Goal: Navigation & Orientation: Go to known website

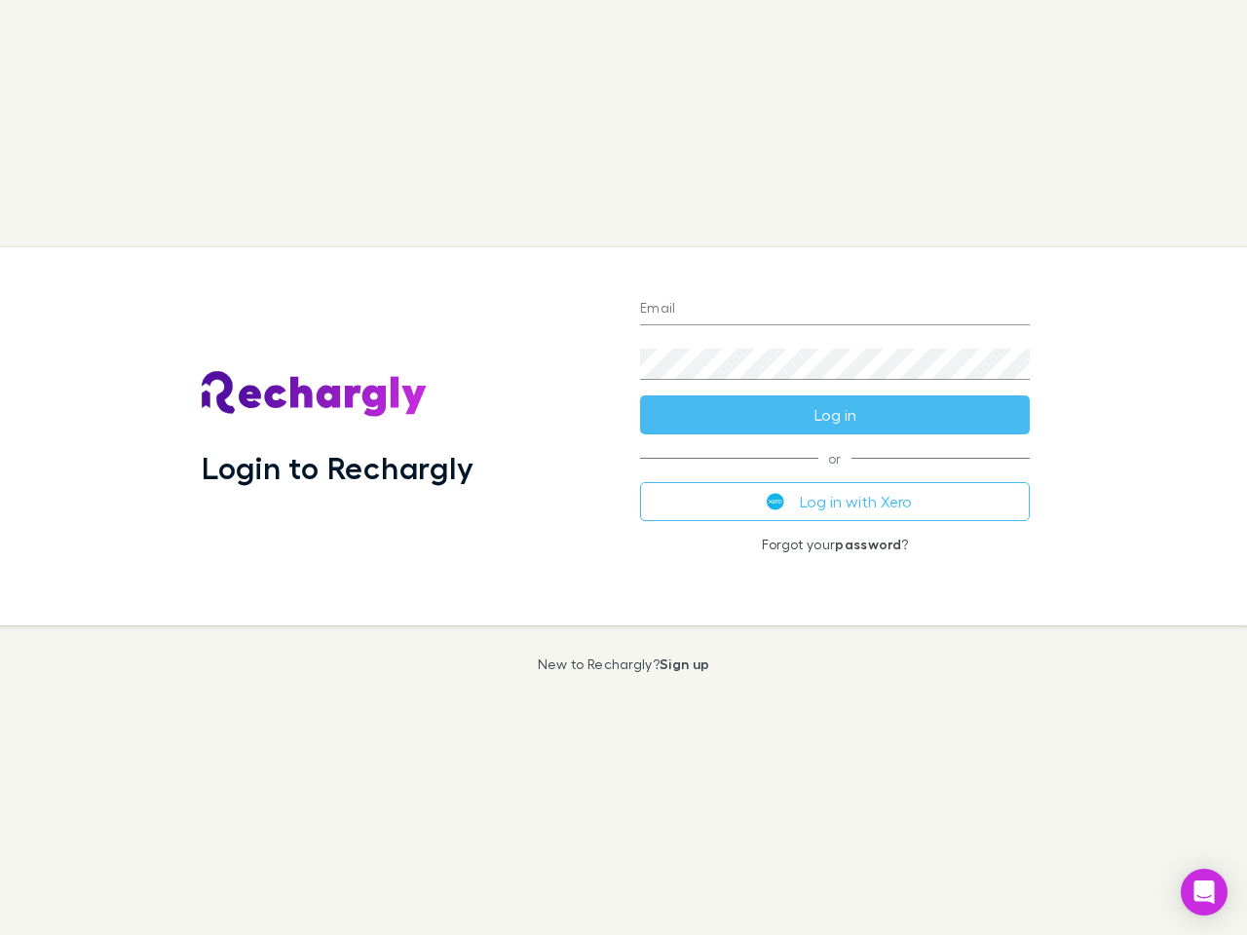
click at [623, 468] on div "Login to Rechargly" at bounding box center [405, 436] width 438 height 378
click at [835, 310] on input "Email" at bounding box center [835, 309] width 390 height 31
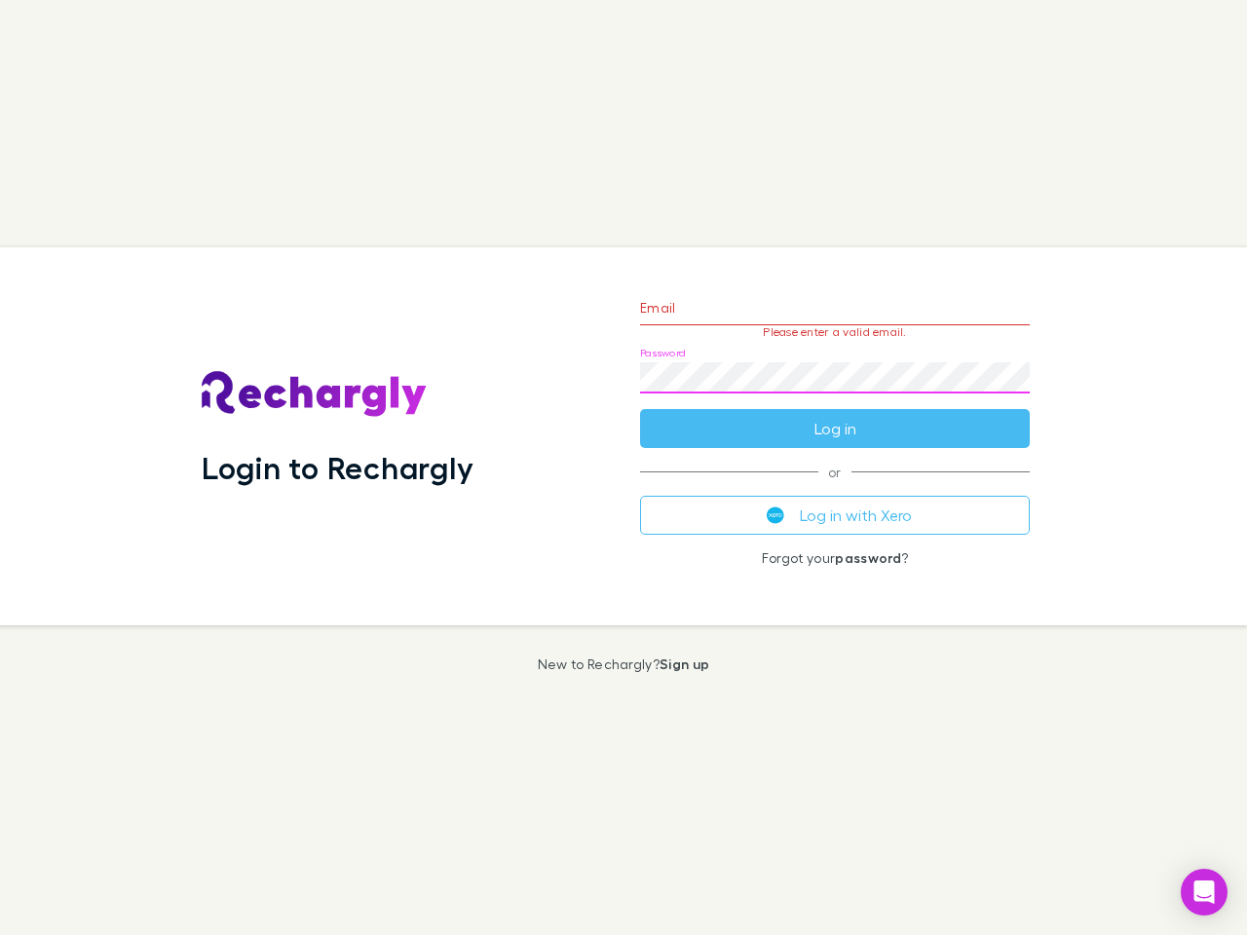
click at [835, 415] on form "Email Please enter a valid email. Password Log in" at bounding box center [835, 363] width 390 height 169
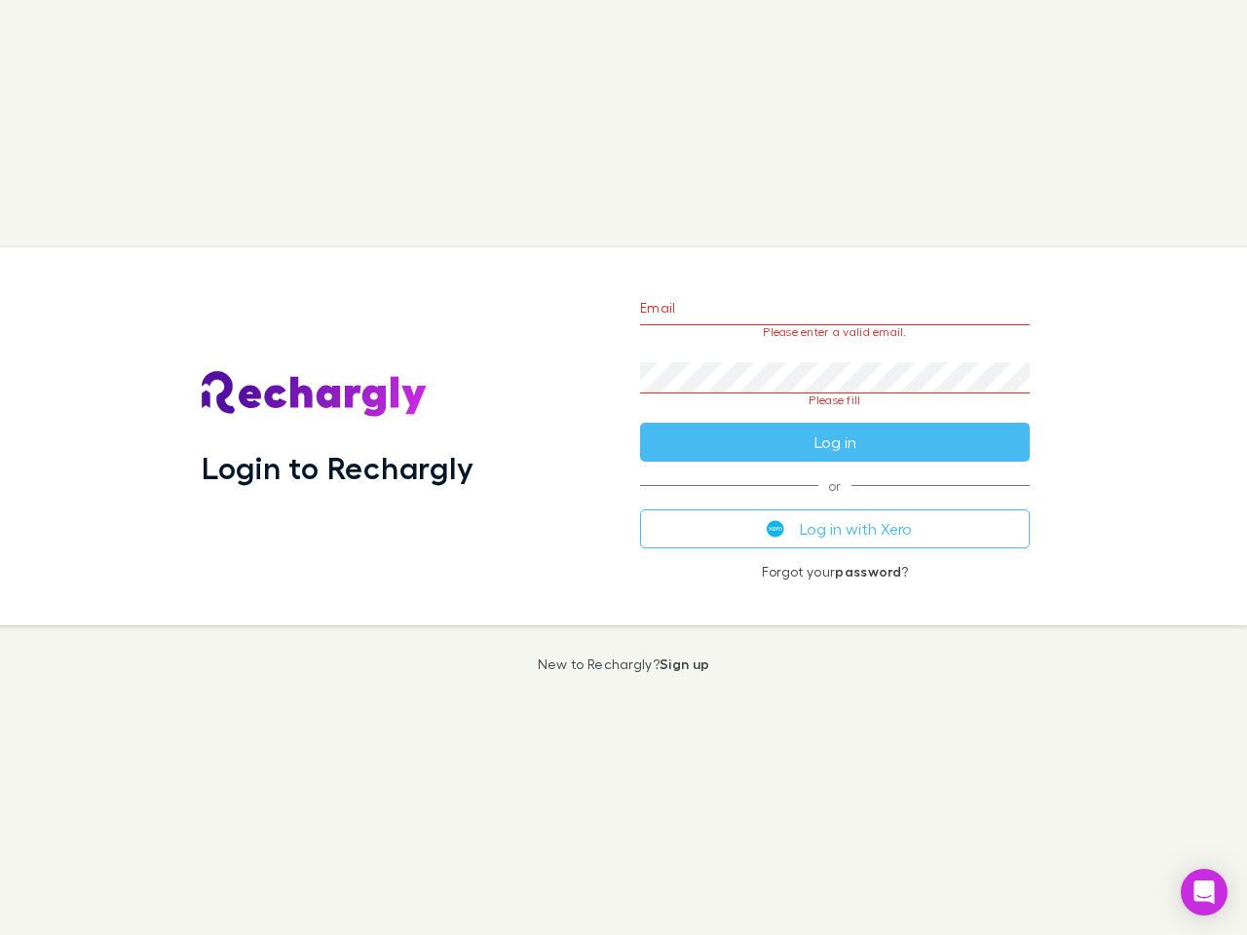
click at [835, 502] on div "Email Please enter a valid email. Password Please fill Log in or Log in with Xe…" at bounding box center [834, 436] width 421 height 378
click at [1204, 892] on icon "Open Intercom Messenger" at bounding box center [1204, 892] width 20 height 23
